Goal: Communication & Community: Participate in discussion

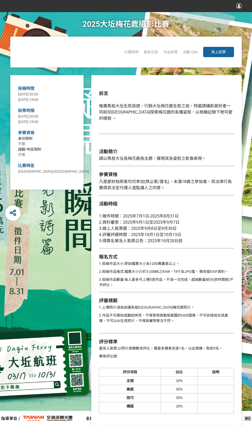
click at [219, 52] on span "馬上投票" at bounding box center [219, 52] width 14 height 4
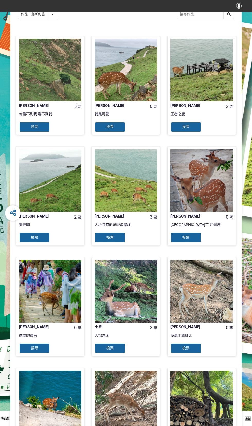
scroll to position [158, 0]
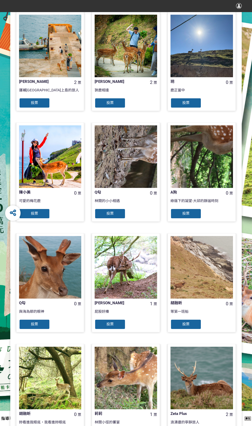
scroll to position [158, 0]
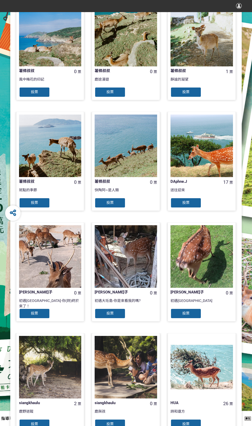
scroll to position [158, 0]
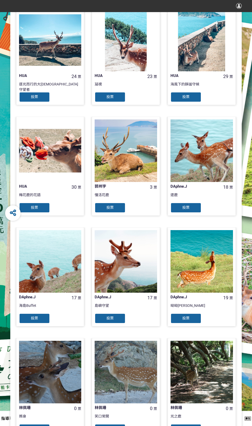
scroll to position [158, 0]
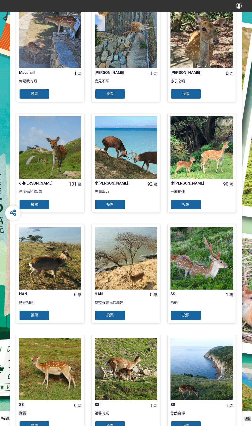
scroll to position [158, 0]
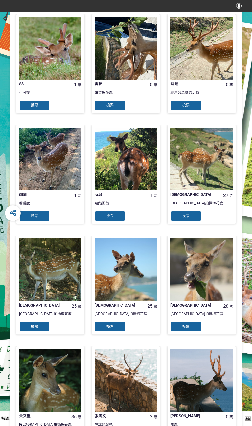
scroll to position [158, 0]
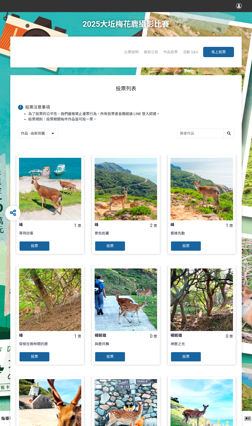
click at [184, 138] on input "search" at bounding box center [205, 133] width 57 height 9
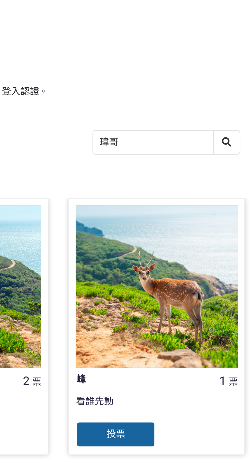
type input "瑋哥"
click at [231, 138] on div at bounding box center [229, 133] width 10 height 9
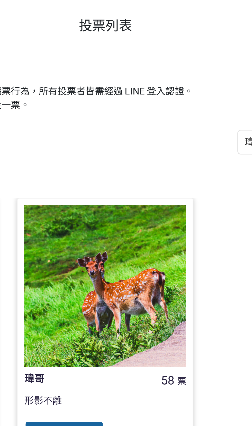
click at [108, 248] on span "投票" at bounding box center [110, 246] width 7 height 4
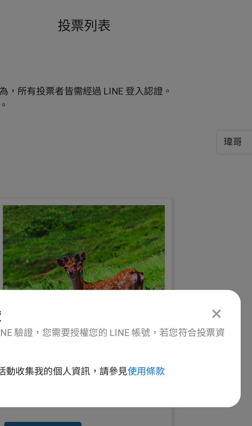
click at [177, 202] on icon at bounding box center [177, 199] width 3 height 5
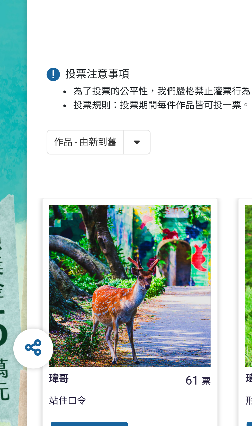
click at [32, 248] on span "投票" at bounding box center [34, 246] width 7 height 4
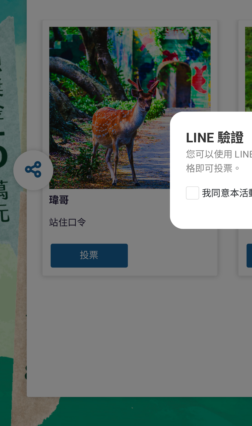
click at [75, 225] on div at bounding box center [74, 221] width 5 height 5
checkbox input "true"
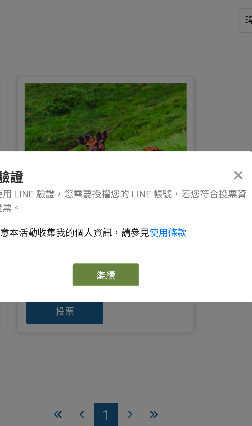
click at [125, 232] on link "繼續" at bounding box center [126, 231] width 26 height 9
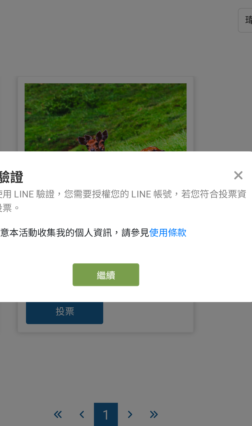
click at [176, 195] on icon at bounding box center [177, 193] width 3 height 5
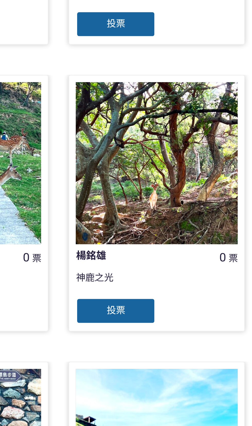
scroll to position [158, 0]
